Goal: Information Seeking & Learning: Understand process/instructions

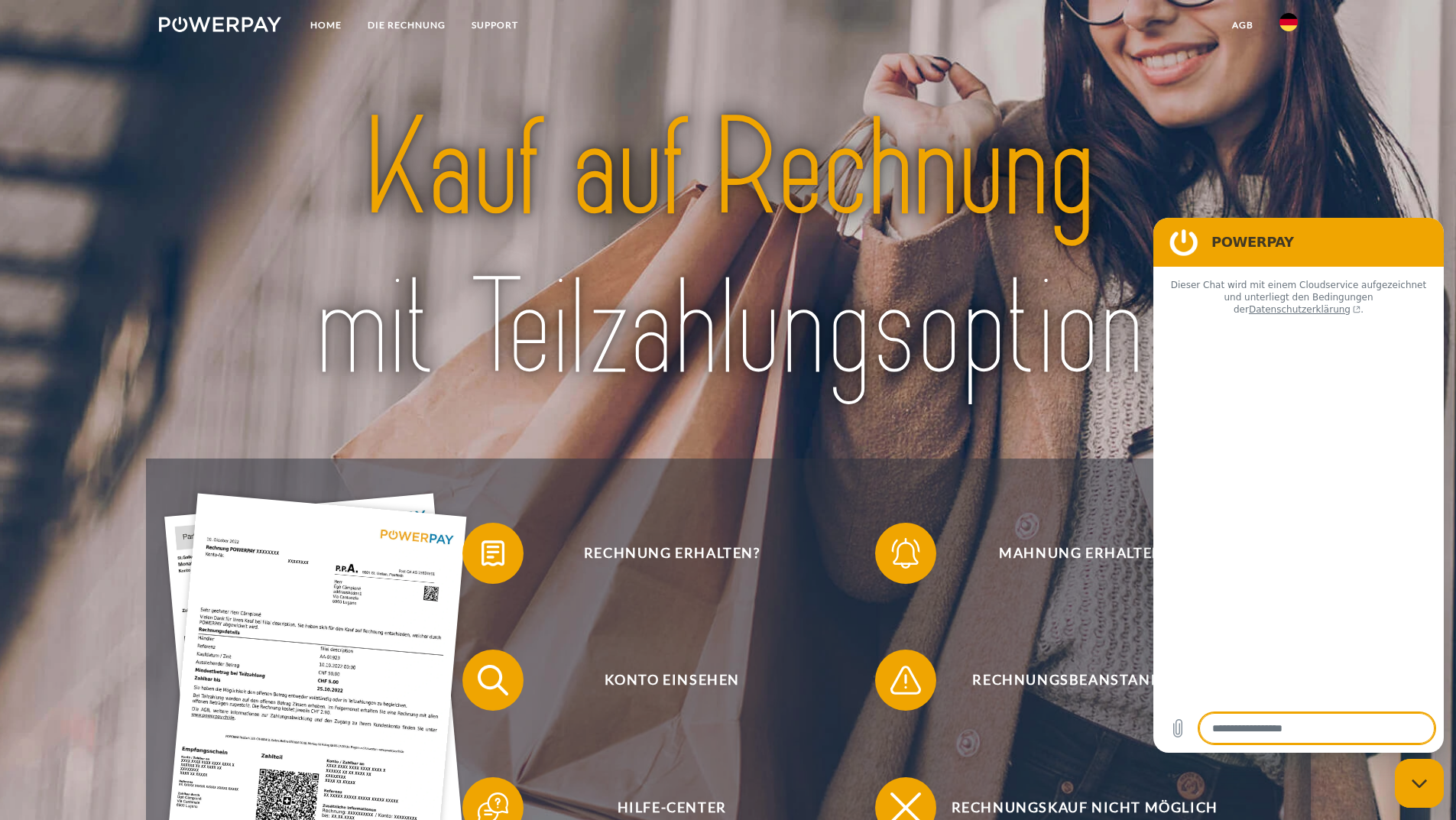
type textarea "*"
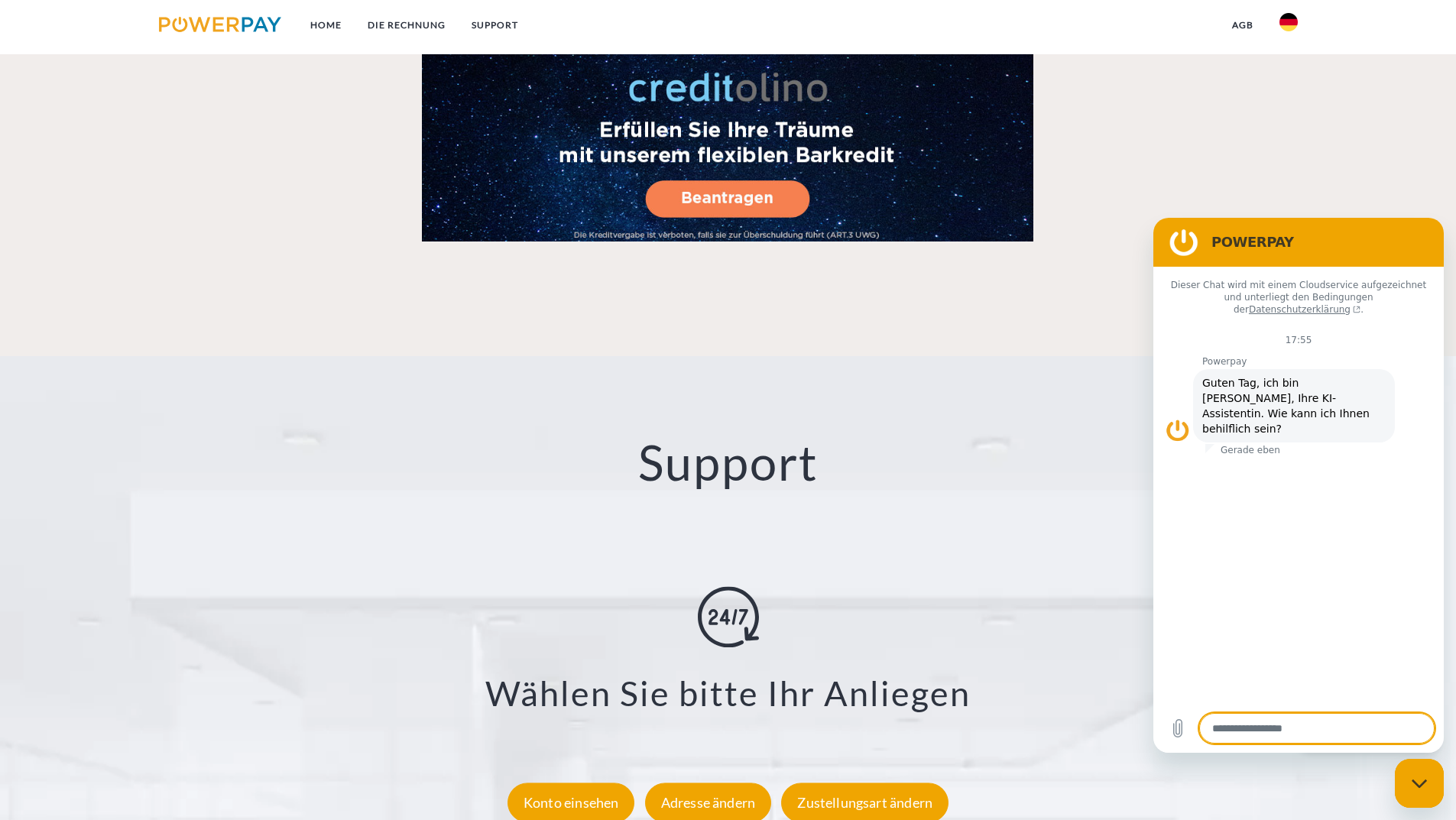
scroll to position [2674, 0]
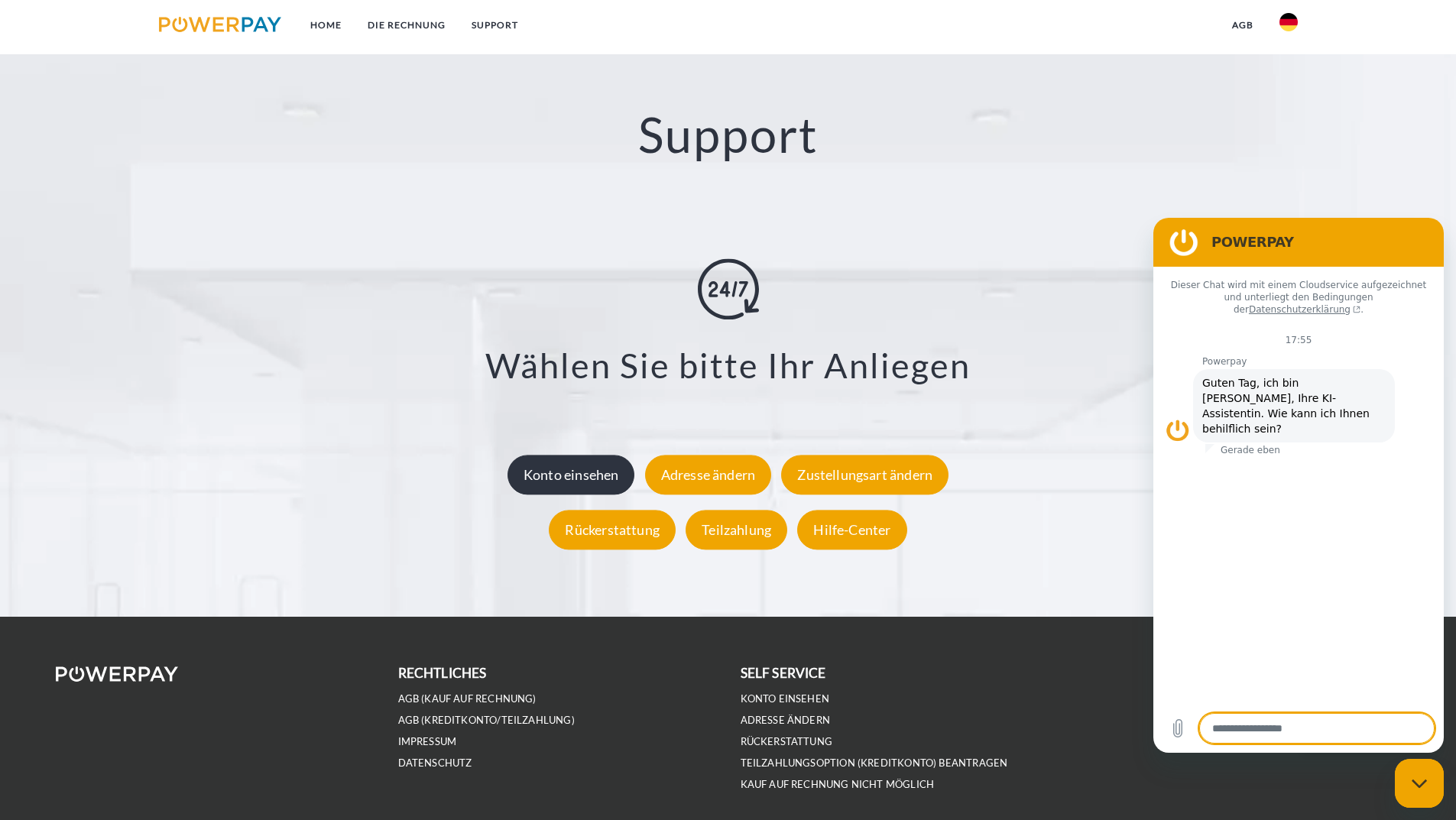
click at [605, 484] on div "Konto einsehen" at bounding box center [570, 475] width 127 height 40
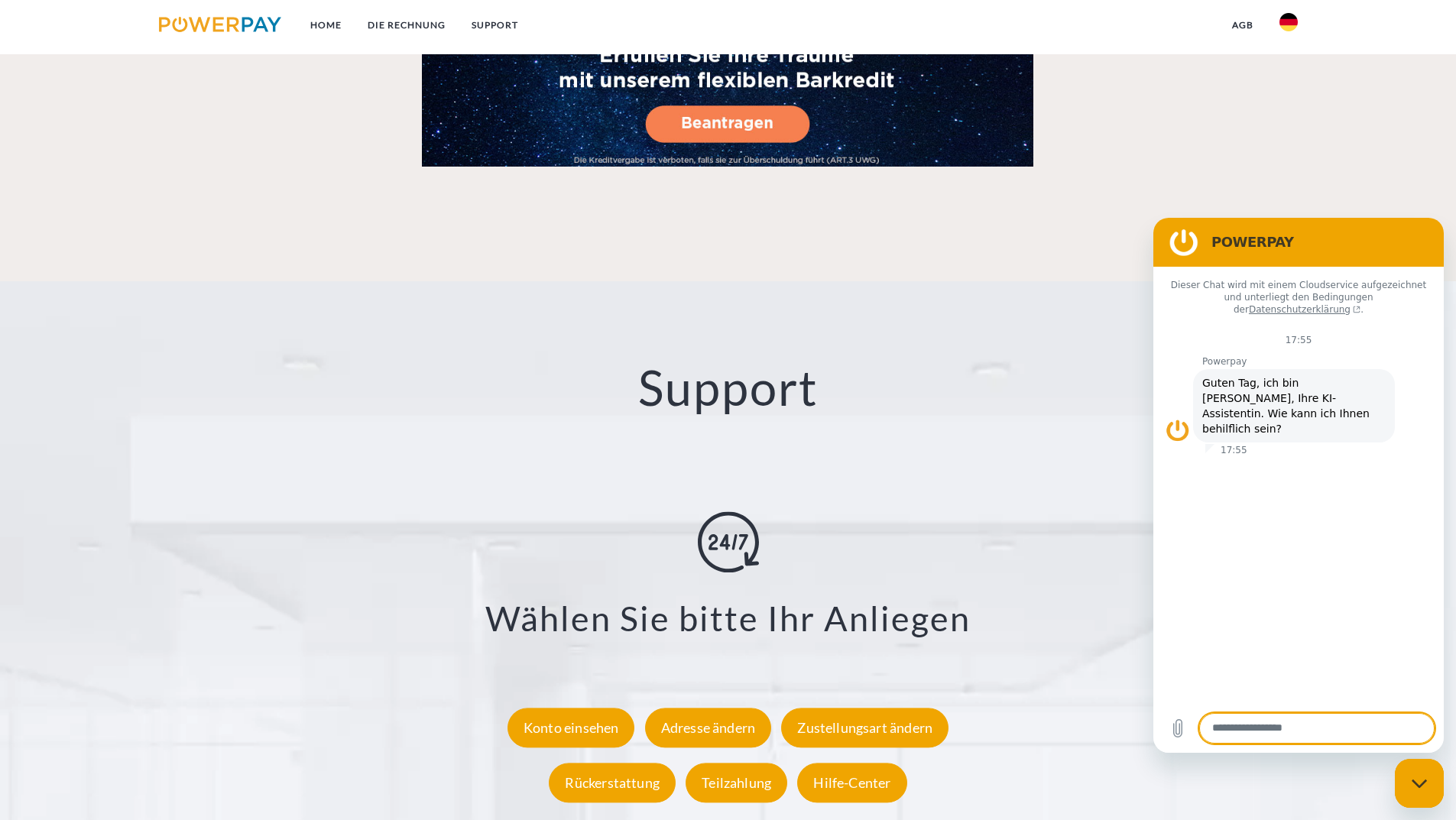
scroll to position [2736, 0]
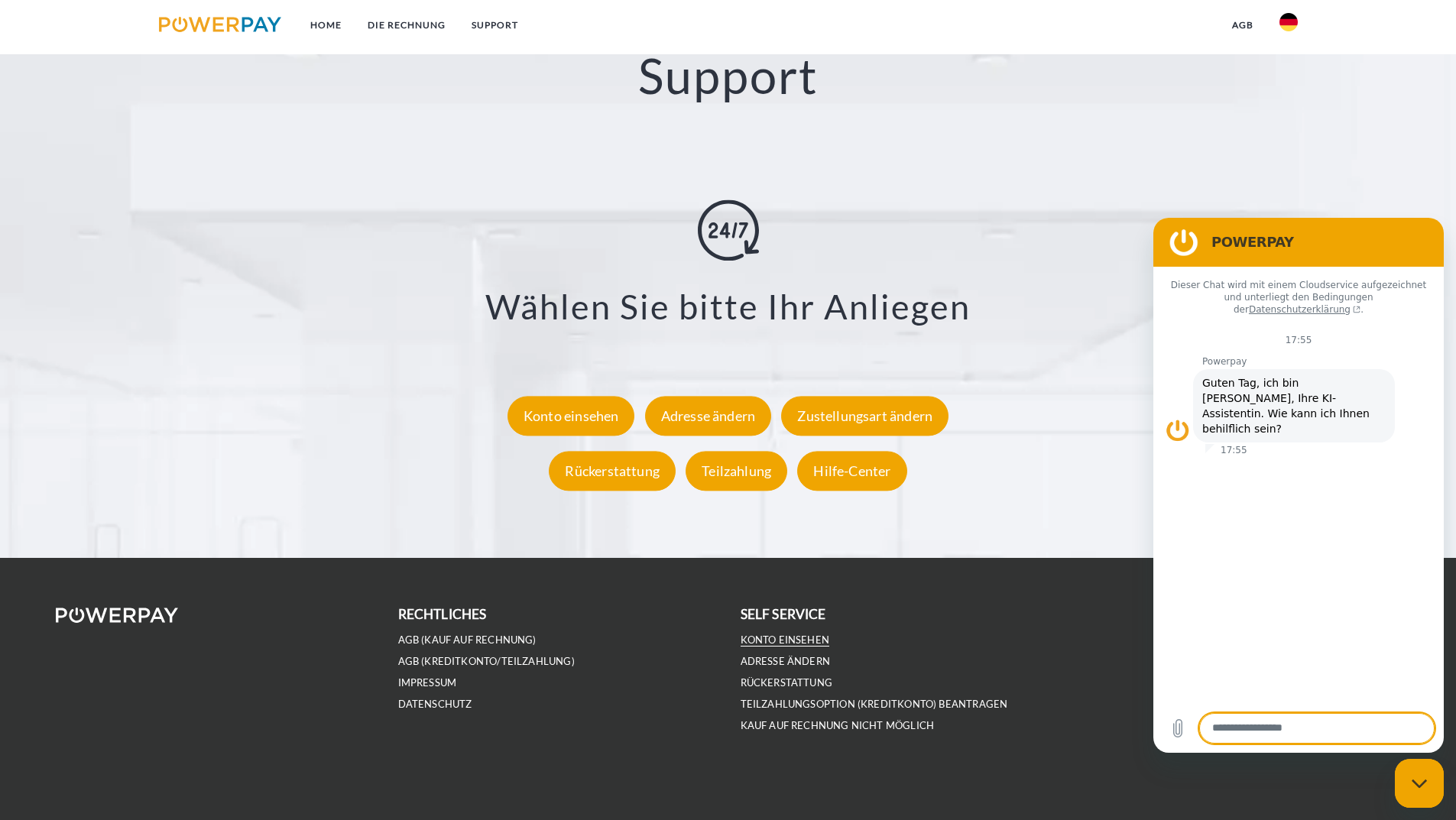
click at [779, 636] on link "Konto einsehen" at bounding box center [785, 639] width 89 height 13
click at [821, 727] on link "Kauf auf Rechnung nicht möglich" at bounding box center [838, 725] width 194 height 13
click at [783, 705] on link "Teilzahlungsoption (KREDITKONTO) beantragen" at bounding box center [874, 704] width 267 height 13
click at [458, 640] on link "AGB (Kauf auf Rechnung)" at bounding box center [467, 639] width 138 height 13
click at [463, 26] on link "SUPPORT" at bounding box center [495, 25] width 72 height 27
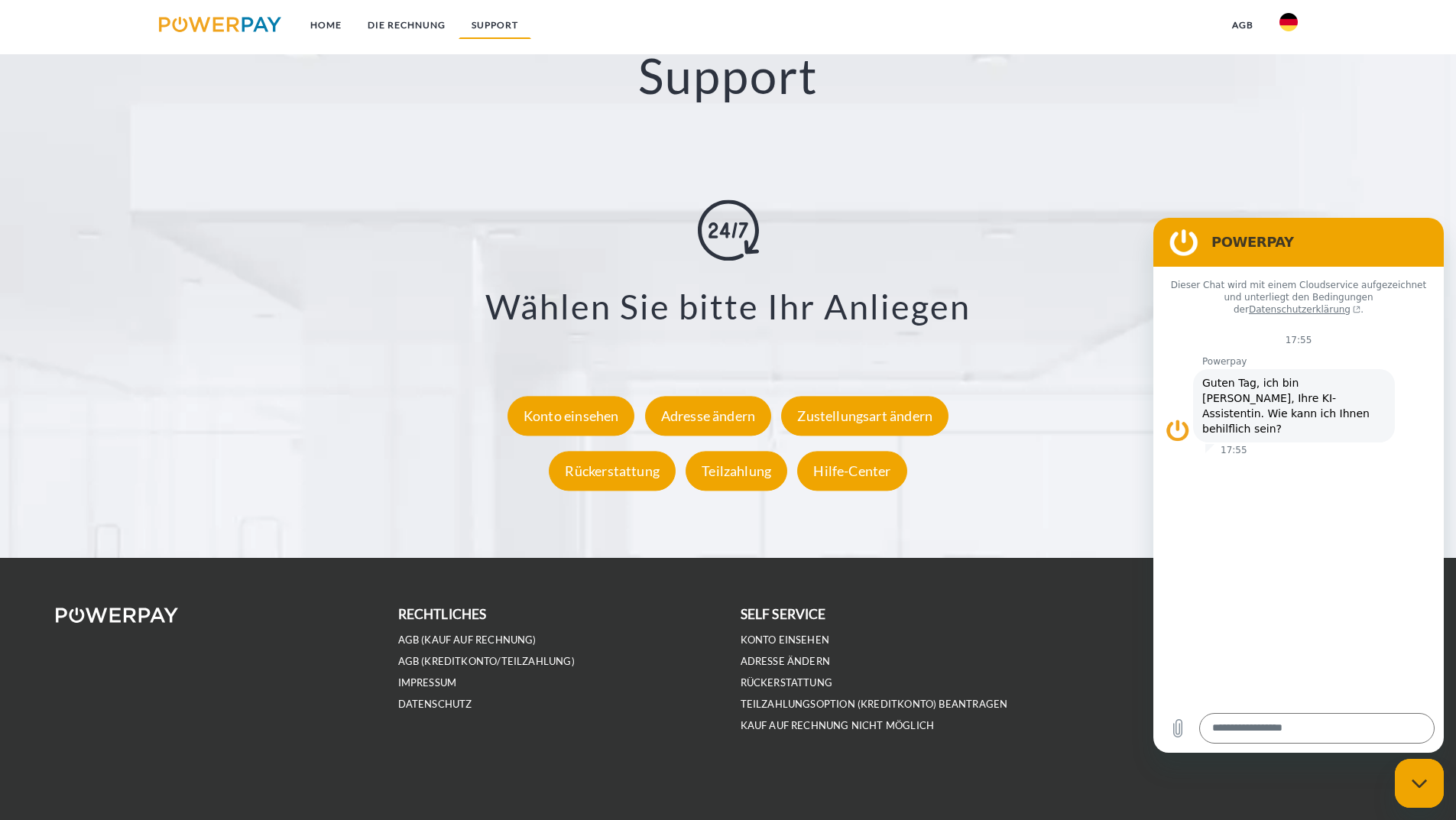
scroll to position [2706, 0]
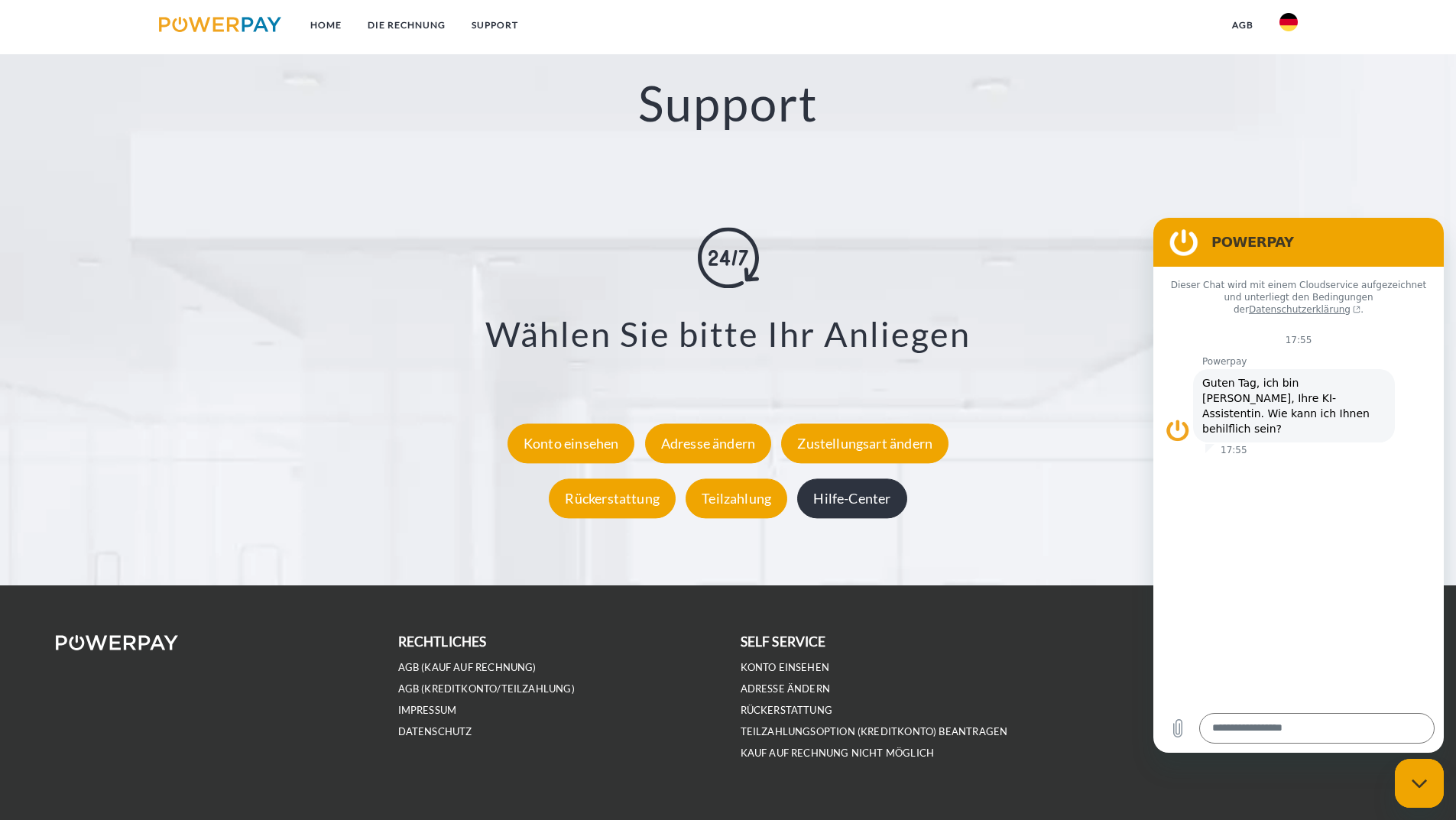
click at [804, 500] on div "Hilfe-Center" at bounding box center [851, 499] width 110 height 40
